Goal: Information Seeking & Learning: Learn about a topic

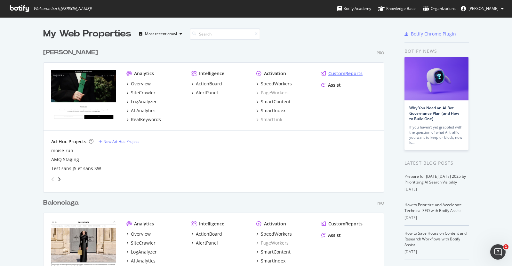
click at [340, 70] on div "CustomReports" at bounding box center [345, 73] width 34 height 6
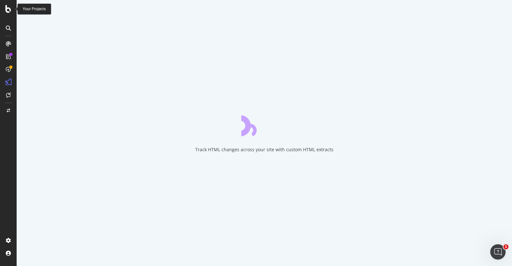
click at [9, 6] on icon at bounding box center [8, 9] width 6 height 8
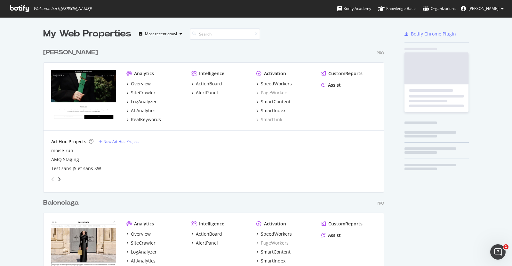
scroll to position [260, 499]
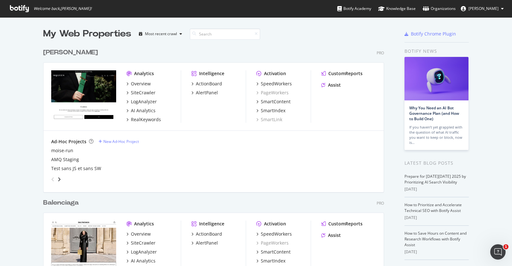
drag, startPoint x: 42, startPoint y: 34, endPoint x: 130, endPoint y: 40, distance: 88.1
click at [130, 40] on div "My Web Properties Most recent crawl" at bounding box center [194, 34] width 303 height 13
drag, startPoint x: 381, startPoint y: 54, endPoint x: 373, endPoint y: 54, distance: 7.7
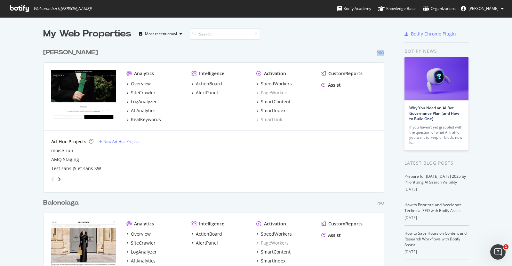
click at [373, 54] on div "Alexander McQueen Pro Analytics Overview SiteCrawler LogAnalyzer AI Analytics R…" at bounding box center [216, 115] width 346 height 150
click at [281, 46] on div "Alexander McQueen Pro Analytics Overview SiteCrawler LogAnalyzer AI Analytics R…" at bounding box center [216, 115] width 346 height 150
click at [303, 38] on div "My Web Properties Most recent crawl" at bounding box center [194, 34] width 303 height 13
click at [272, 50] on div "Alexander McQueen Pro" at bounding box center [213, 52] width 341 height 9
click at [316, 33] on div "My Web Properties Most recent crawl" at bounding box center [194, 34] width 303 height 13
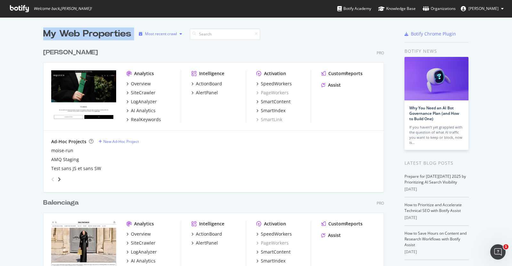
drag, startPoint x: 39, startPoint y: 33, endPoint x: 135, endPoint y: 37, distance: 96.4
click at [122, 35] on div "My Web Properties" at bounding box center [87, 34] width 88 height 13
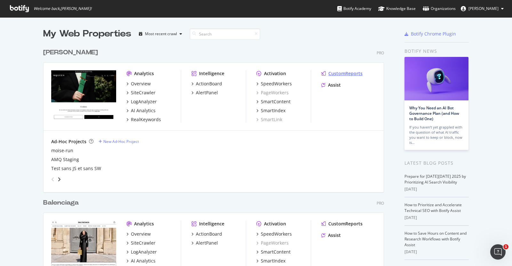
click at [351, 73] on div "CustomReports" at bounding box center [345, 73] width 34 height 6
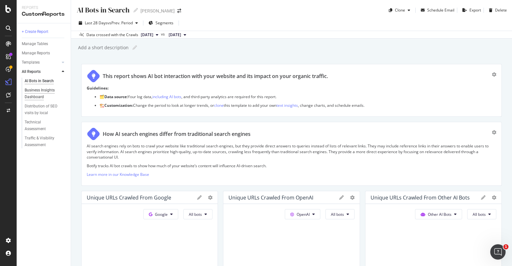
click at [37, 94] on div "Business Insights Dashboard" at bounding box center [43, 93] width 37 height 13
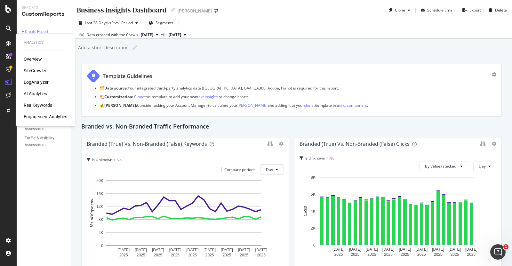
click at [31, 57] on div "Overview" at bounding box center [33, 59] width 18 height 6
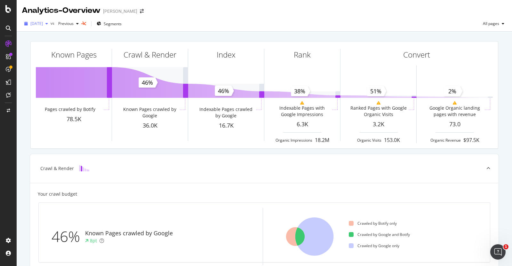
click at [43, 24] on span "2025 Oct. 12th" at bounding box center [36, 23] width 12 height 5
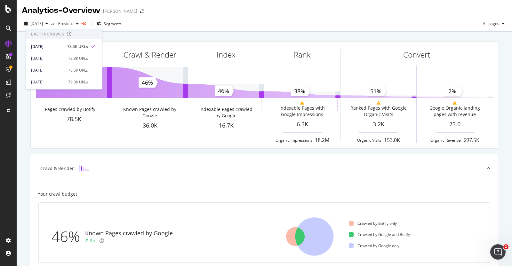
click at [285, 17] on div "2025 Oct. 12th vs Previous Segments All pages" at bounding box center [264, 24] width 495 height 16
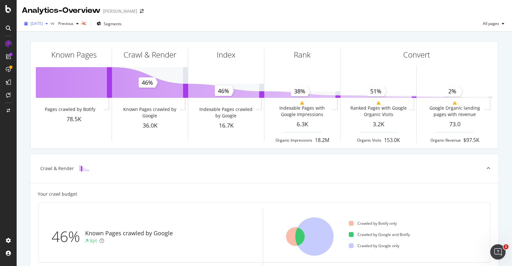
click at [43, 26] on span "2025 Oct. 12th" at bounding box center [36, 23] width 12 height 5
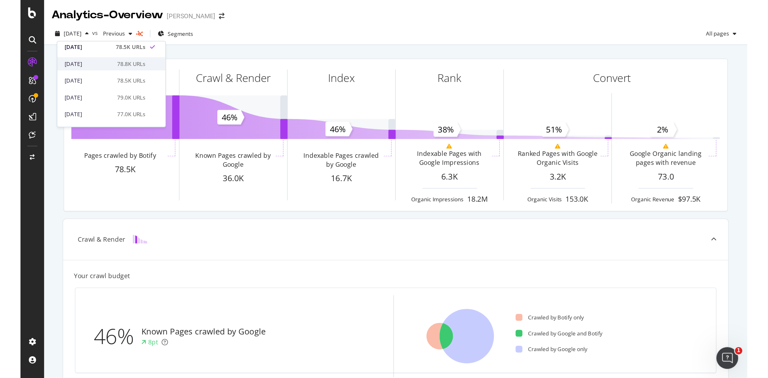
scroll to position [14, 0]
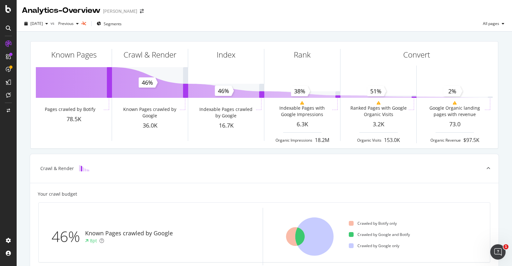
click at [229, 20] on div "2025 Oct. 12th vs Previous Segments All pages" at bounding box center [264, 25] width 495 height 13
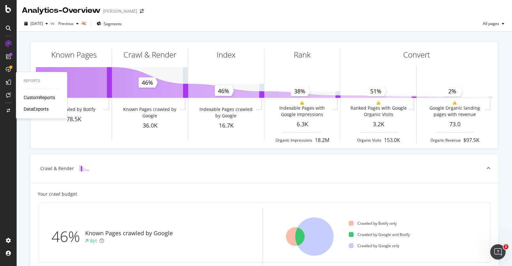
click at [33, 97] on div "CustomReports" at bounding box center [39, 97] width 31 height 6
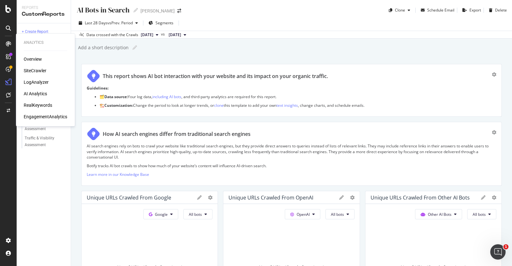
click at [31, 60] on div "Overview" at bounding box center [33, 59] width 18 height 6
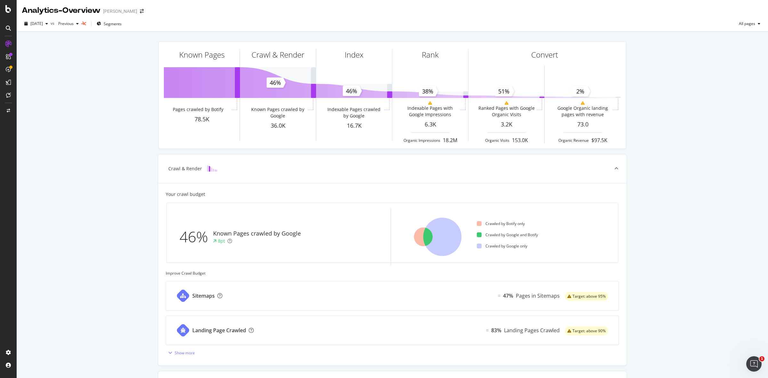
click at [33, 12] on div "Analytics - Overview" at bounding box center [61, 10] width 79 height 11
click at [12, 8] on div at bounding box center [8, 9] width 15 height 8
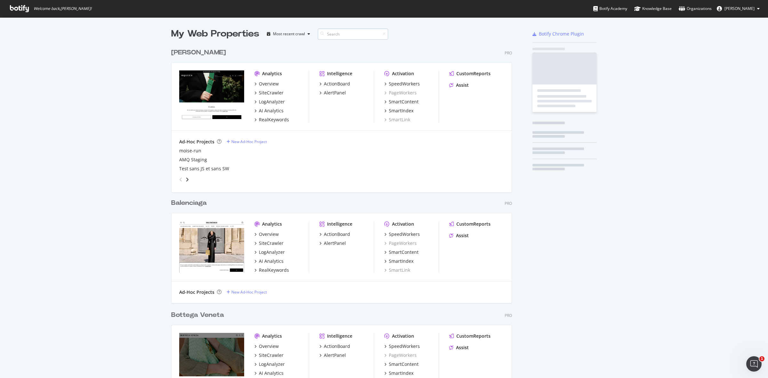
scroll to position [372, 756]
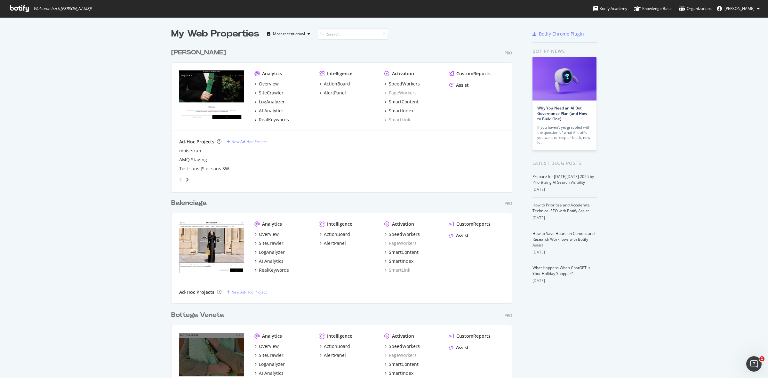
click at [511, 8] on span "[PERSON_NAME]" at bounding box center [739, 8] width 30 height 5
click at [511, 76] on span "Log Out" at bounding box center [728, 78] width 14 height 5
click at [685, 7] on div "Organizations" at bounding box center [694, 8] width 33 height 6
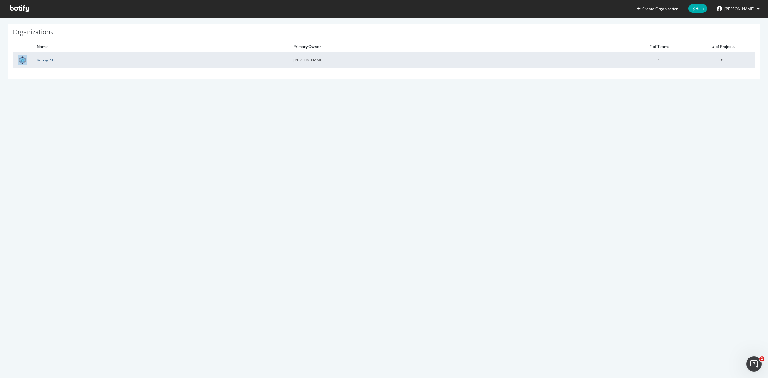
click at [54, 59] on link "Kering_SEO" at bounding box center [47, 59] width 20 height 5
